Goal: Navigation & Orientation: Find specific page/section

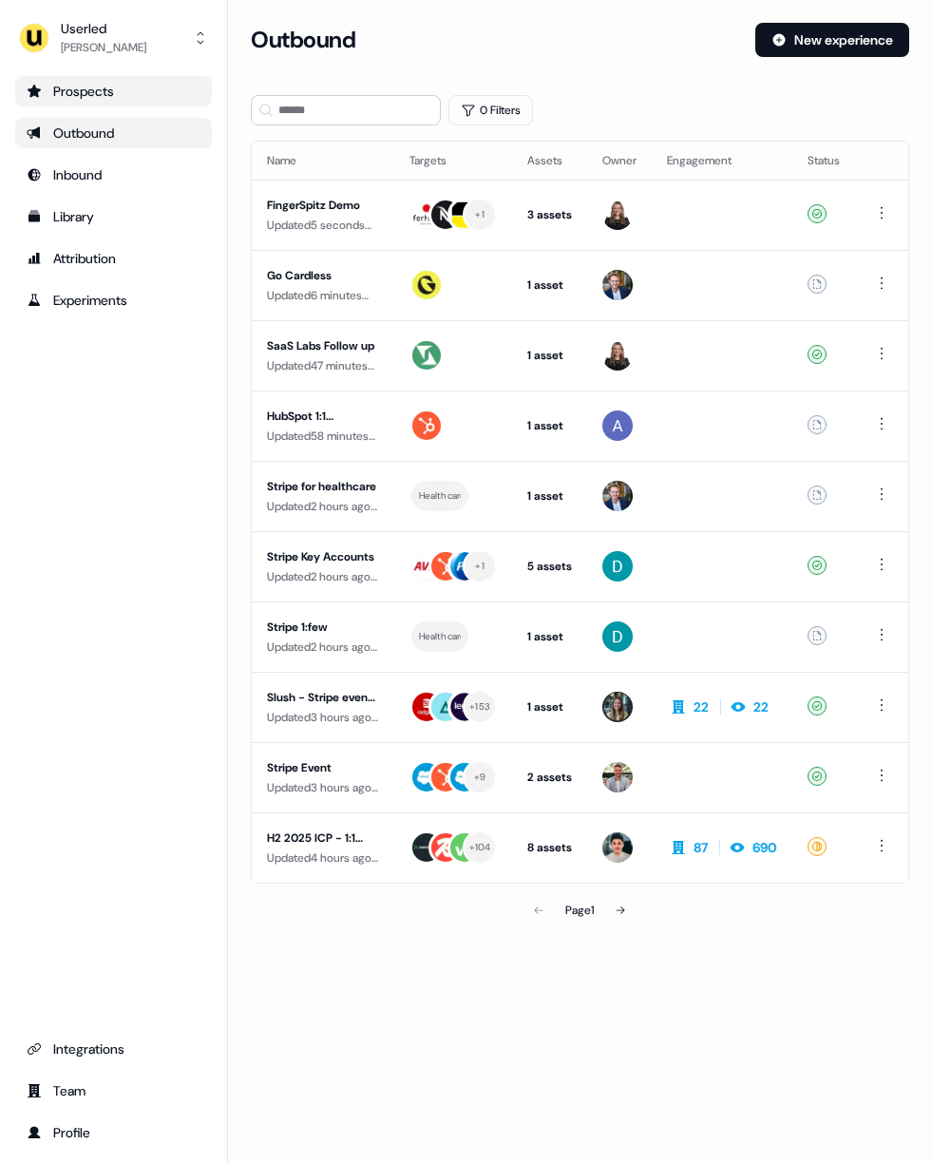
click at [127, 101] on link "Prospects" at bounding box center [113, 91] width 197 height 30
